Goal: Check status: Check status

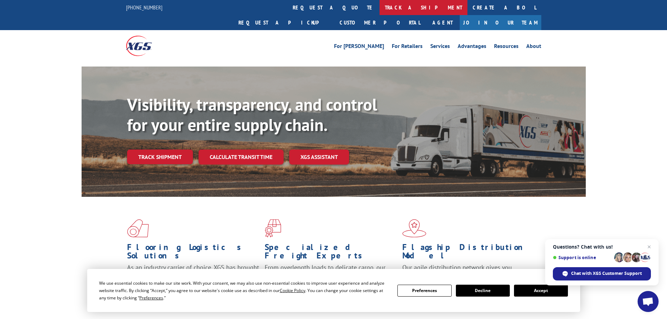
click at [380, 9] on link "track a shipment" at bounding box center [424, 7] width 88 height 15
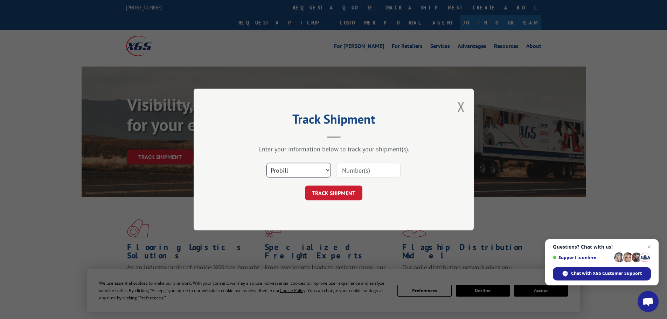
click at [288, 171] on select "Select category... Probill BOL PO" at bounding box center [299, 170] width 64 height 15
select select "bol"
click at [267, 163] on select "Select category... Probill BOL PO" at bounding box center [299, 170] width 64 height 15
click at [347, 171] on input at bounding box center [368, 170] width 64 height 15
paste input "5512025"
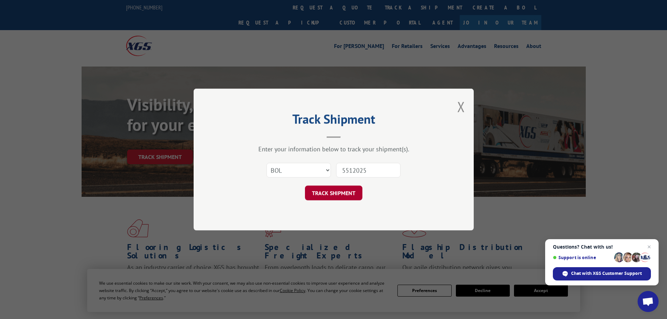
type input "5512025"
click at [331, 191] on button "TRACK SHIPMENT" at bounding box center [333, 193] width 57 height 15
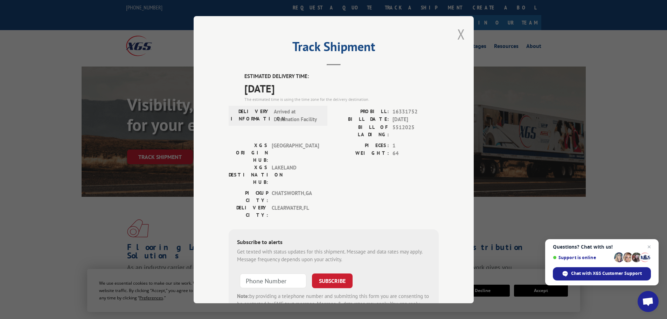
click at [461, 30] on button "Close modal" at bounding box center [461, 34] width 8 height 19
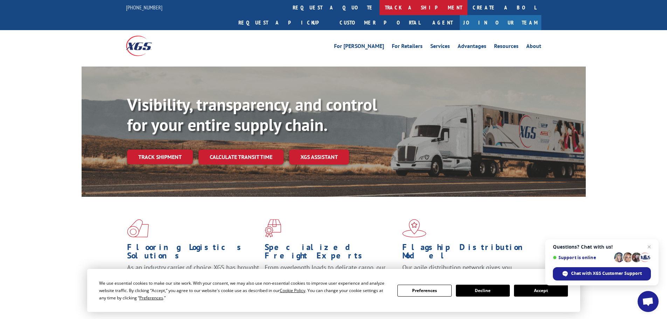
click at [380, 8] on link "track a shipment" at bounding box center [424, 7] width 88 height 15
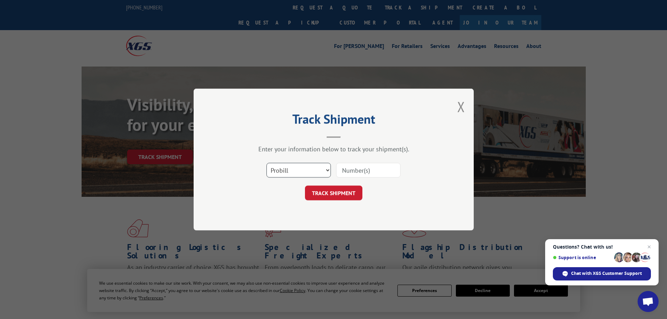
click at [318, 172] on select "Select category... Probill BOL PO" at bounding box center [299, 170] width 64 height 15
select select "bol"
click at [267, 163] on select "Select category... Probill BOL PO" at bounding box center [299, 170] width 64 height 15
click at [350, 171] on input at bounding box center [368, 170] width 64 height 15
paste input "472699"
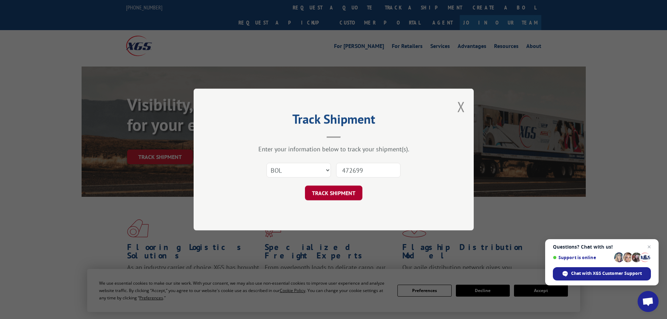
type input "472699"
click at [349, 191] on button "TRACK SHIPMENT" at bounding box center [333, 193] width 57 height 15
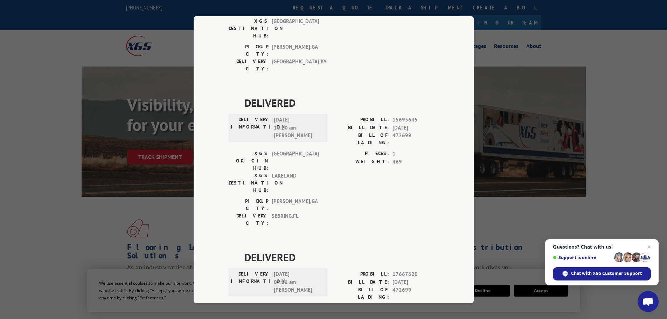
scroll to position [141, 0]
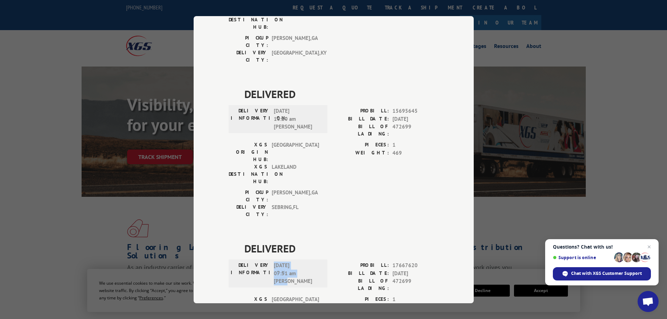
drag, startPoint x: 312, startPoint y: 200, endPoint x: 271, endPoint y: 183, distance: 43.8
click at [271, 262] on div "DELIVERY INFORMATION: [DATE] 07:51 am [PERSON_NAME] PROBILL: 17667620 BILL DATE…" at bounding box center [334, 279] width 210 height 34
copy span "[DATE] 07:51 am [PERSON_NAME]"
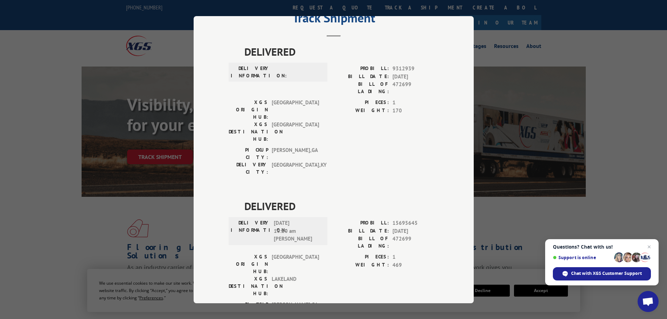
scroll to position [0, 0]
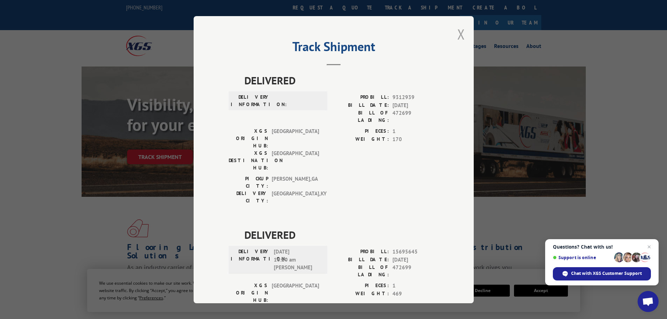
click at [459, 37] on button "Close modal" at bounding box center [461, 34] width 8 height 19
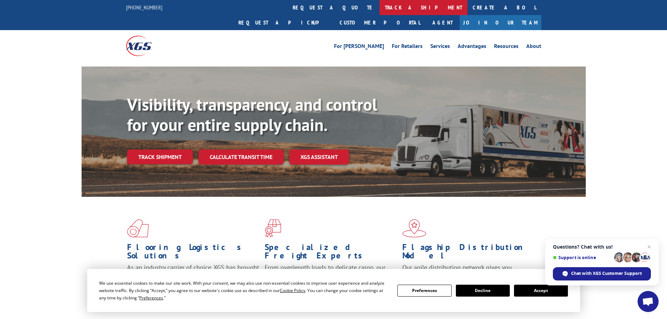
click at [380, 8] on link "track a shipment" at bounding box center [424, 7] width 88 height 15
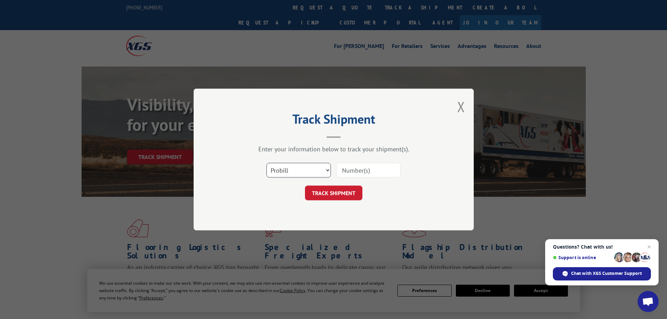
click at [310, 174] on select "Select category... Probill BOL PO" at bounding box center [299, 170] width 64 height 15
select select "bol"
click at [267, 163] on select "Select category... Probill BOL PO" at bounding box center [299, 170] width 64 height 15
click at [351, 170] on input at bounding box center [368, 170] width 64 height 15
paste input "5495387"
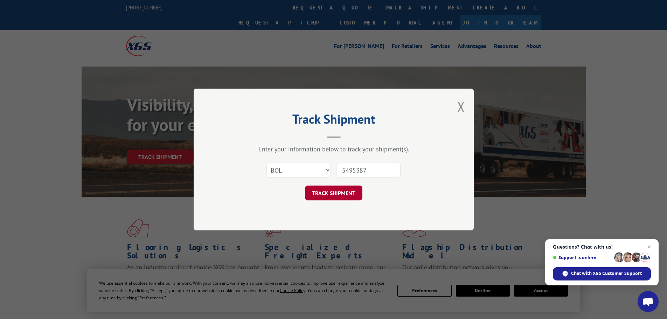
type input "5495387"
click at [348, 195] on button "TRACK SHIPMENT" at bounding box center [333, 193] width 57 height 15
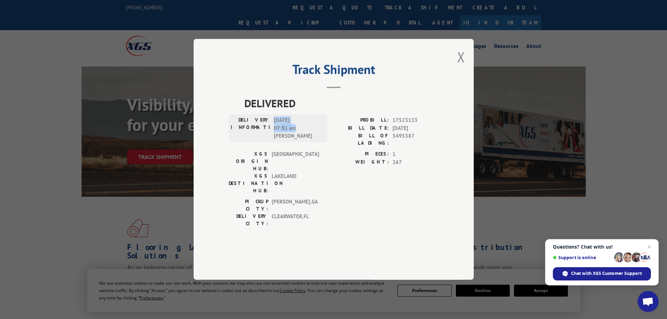
drag, startPoint x: 298, startPoint y: 151, endPoint x: 267, endPoint y: 147, distance: 31.5
click at [267, 140] on div "DELIVERY INFORMATION: [DATE] 07:51 am [PERSON_NAME]" at bounding box center [278, 129] width 95 height 24
click at [319, 111] on span "DELIVERED" at bounding box center [341, 104] width 194 height 16
drag, startPoint x: 461, startPoint y: 76, endPoint x: 235, endPoint y: 24, distance: 231.5
click at [461, 66] on button "Close modal" at bounding box center [461, 57] width 8 height 19
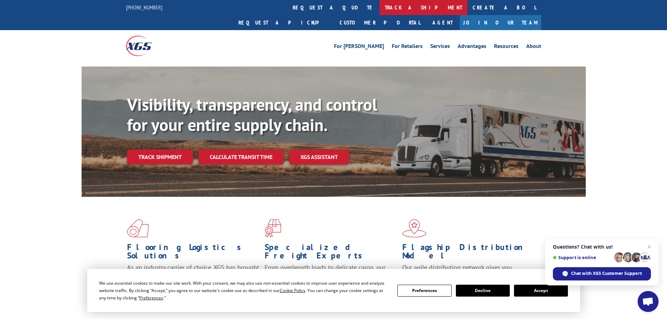
click at [380, 14] on link "track a shipment" at bounding box center [424, 7] width 88 height 15
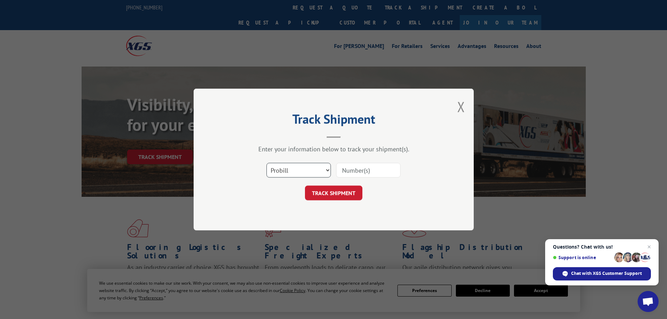
click at [311, 169] on select "Select category... Probill BOL PO" at bounding box center [299, 170] width 64 height 15
select select "bol"
click at [267, 163] on select "Select category... Probill BOL PO" at bounding box center [299, 170] width 64 height 15
click at [343, 173] on input at bounding box center [368, 170] width 64 height 15
paste input "5512025"
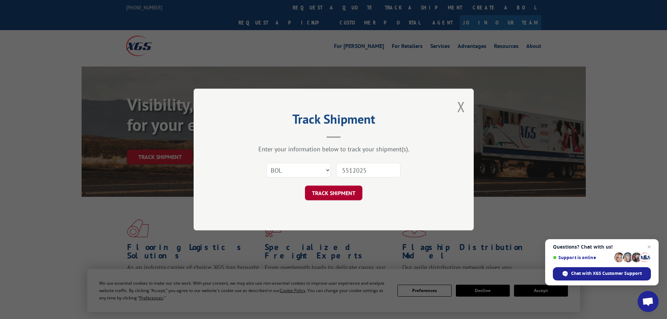
type input "5512025"
click at [341, 191] on button "TRACK SHIPMENT" at bounding box center [333, 193] width 57 height 15
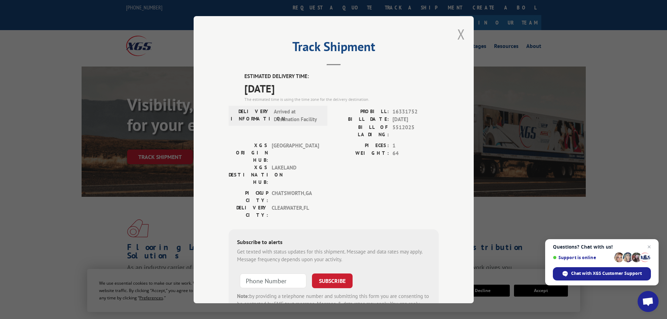
click at [457, 37] on button "Close modal" at bounding box center [461, 34] width 8 height 19
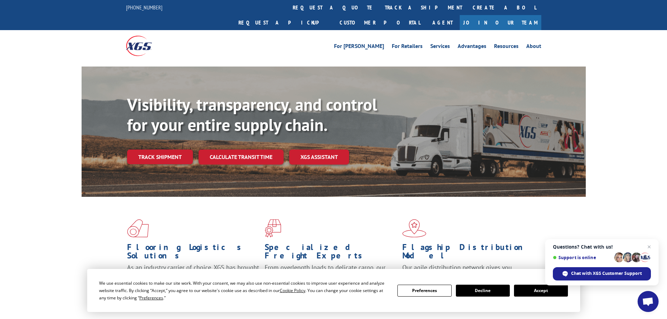
click at [535, 289] on button "Accept" at bounding box center [541, 291] width 54 height 12
